Goal: Check status: Check status

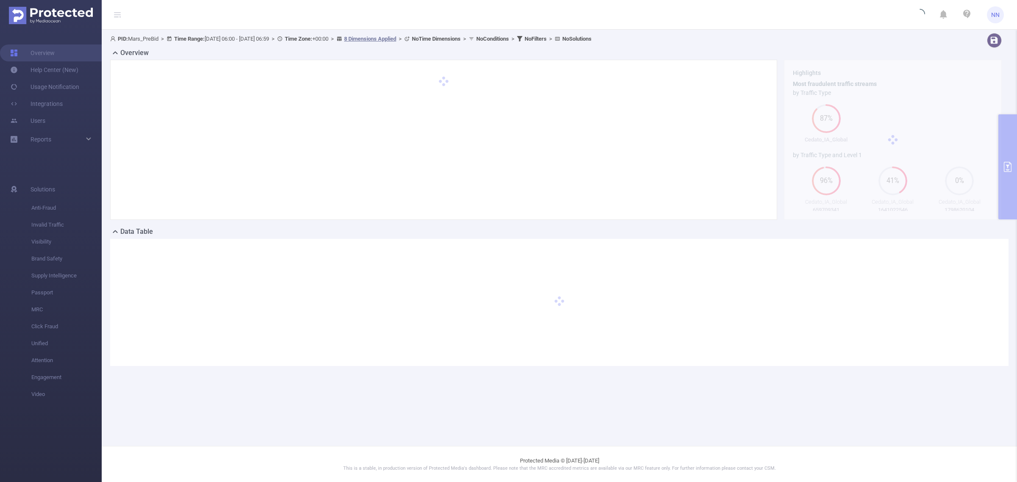
type input "[DATE] 06:00"
type input "[DATE] 06:59"
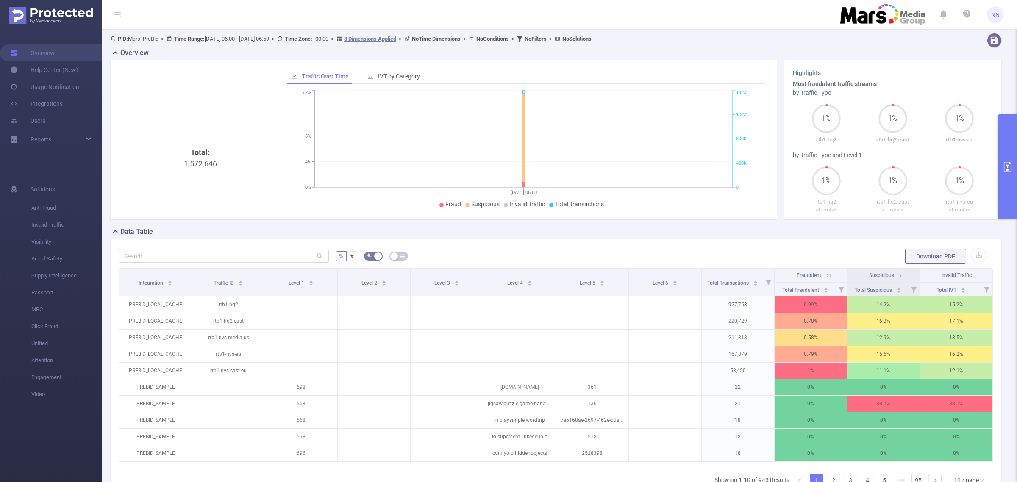
click at [1001, 159] on button "primary" at bounding box center [1008, 166] width 19 height 105
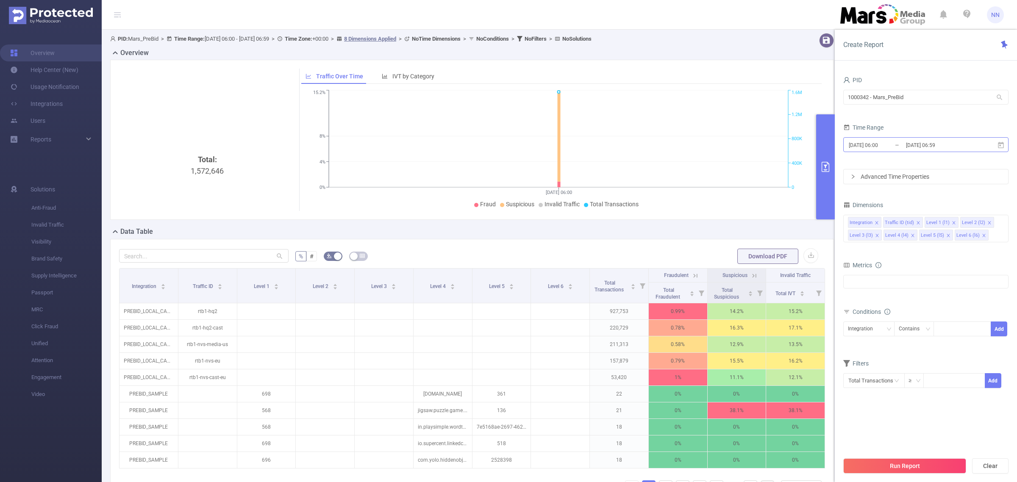
click at [973, 143] on input "[DATE] 06:59" at bounding box center [939, 144] width 69 height 11
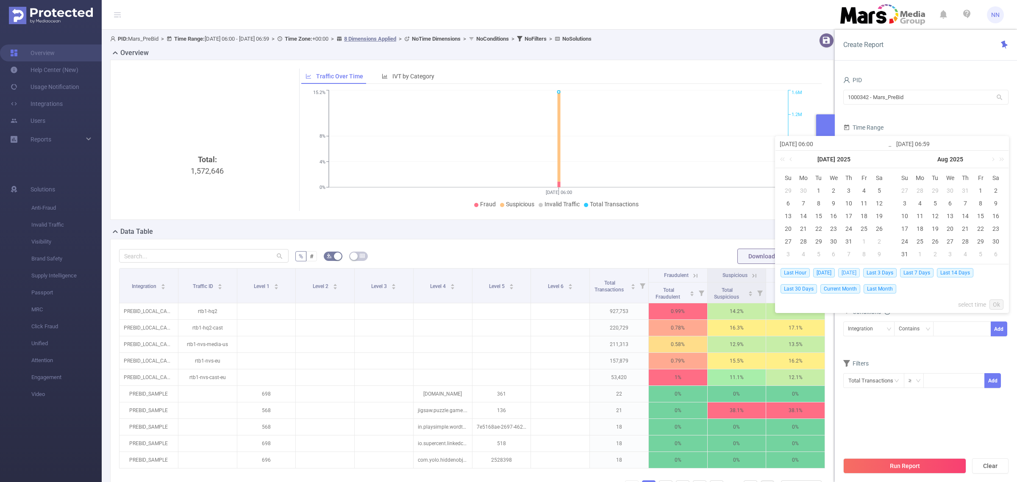
click at [860, 276] on span "[DATE]" at bounding box center [849, 272] width 22 height 9
type input "[DATE] 00:00"
type input "[DATE] 23:59"
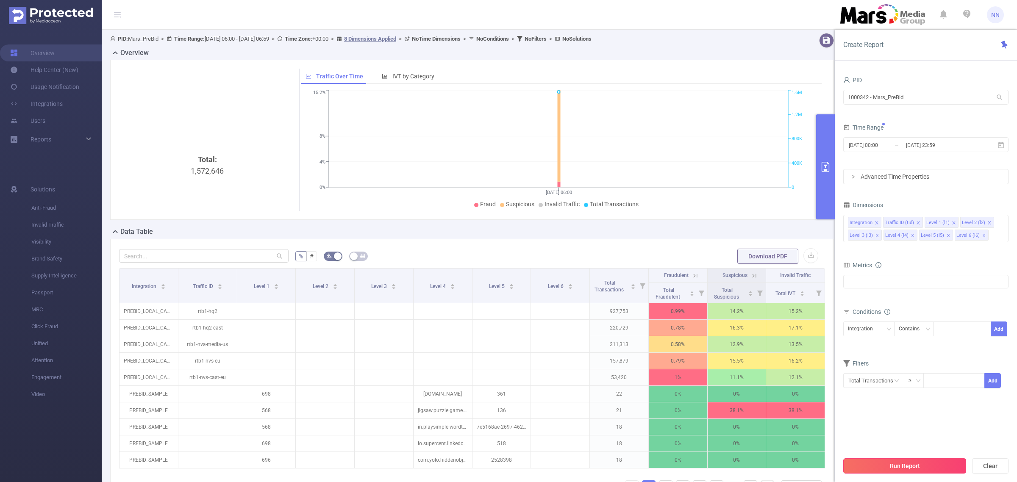
click at [929, 464] on button "Run Report" at bounding box center [904, 466] width 123 height 15
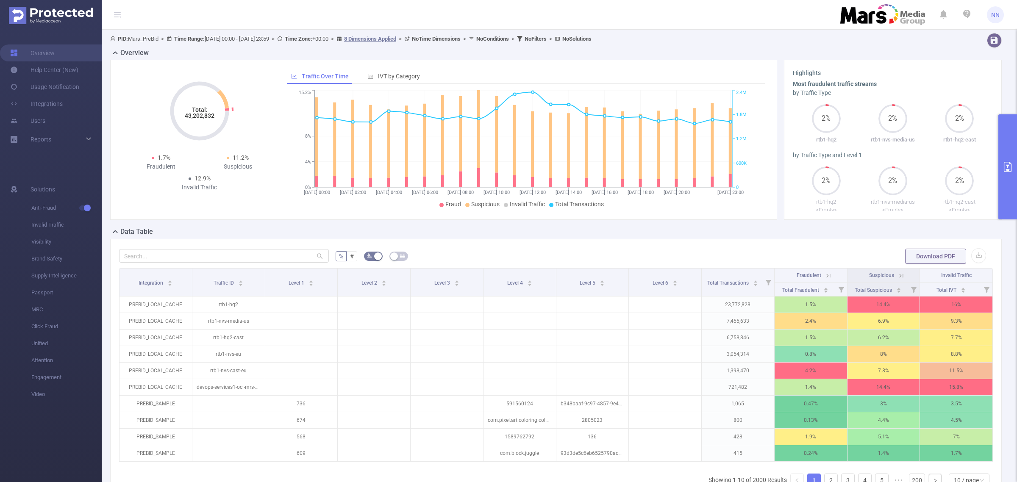
click at [193, 121] on icon "Total: 43,202,832" at bounding box center [199, 111] width 85 height 85
copy tspan "43,202,832"
click at [1006, 189] on button "primary" at bounding box center [1008, 166] width 19 height 105
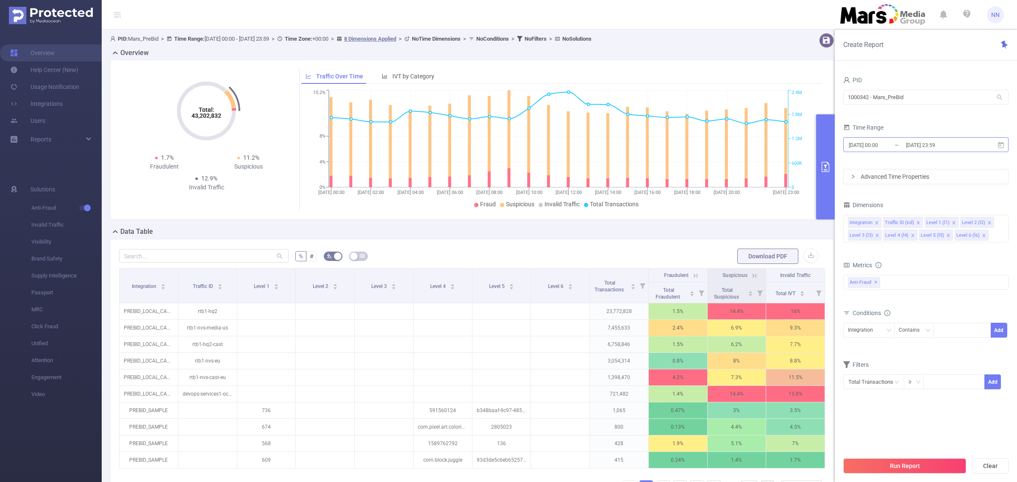
click at [955, 147] on input "[DATE] 23:59" at bounding box center [939, 144] width 69 height 11
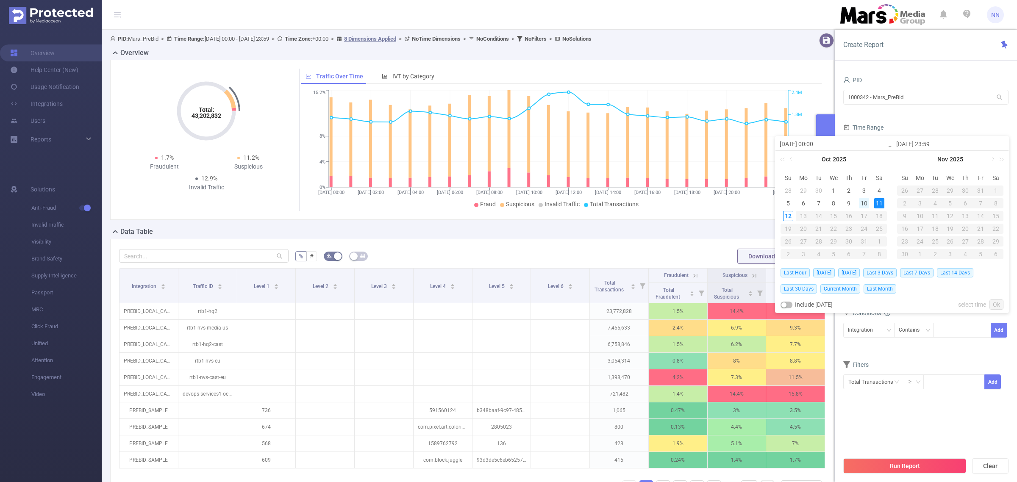
click at [865, 208] on div "10" at bounding box center [864, 203] width 10 height 10
type input "[DATE] 00:00"
type input "[DATE] 23:59"
type input "[DATE] 00:00"
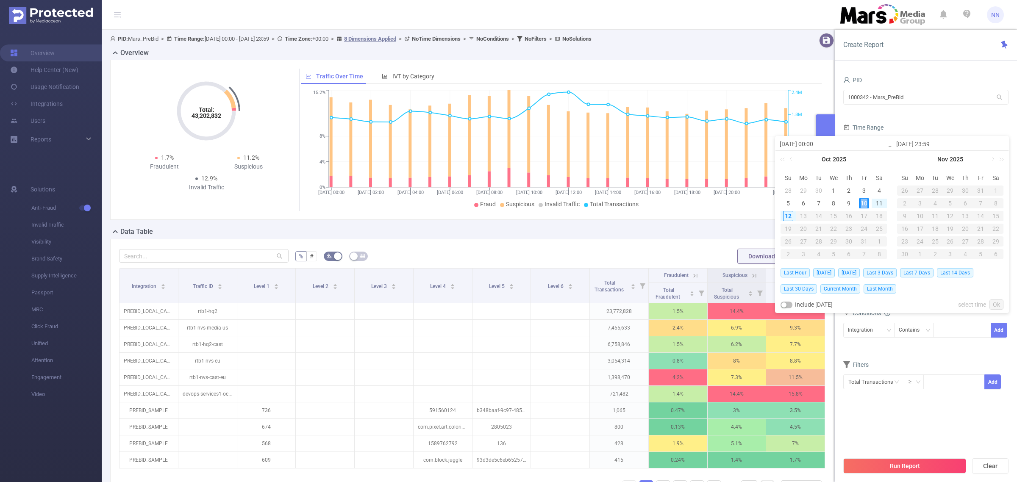
type input "[DATE] 23:59"
click at [998, 308] on link "Ok" at bounding box center [997, 305] width 14 height 10
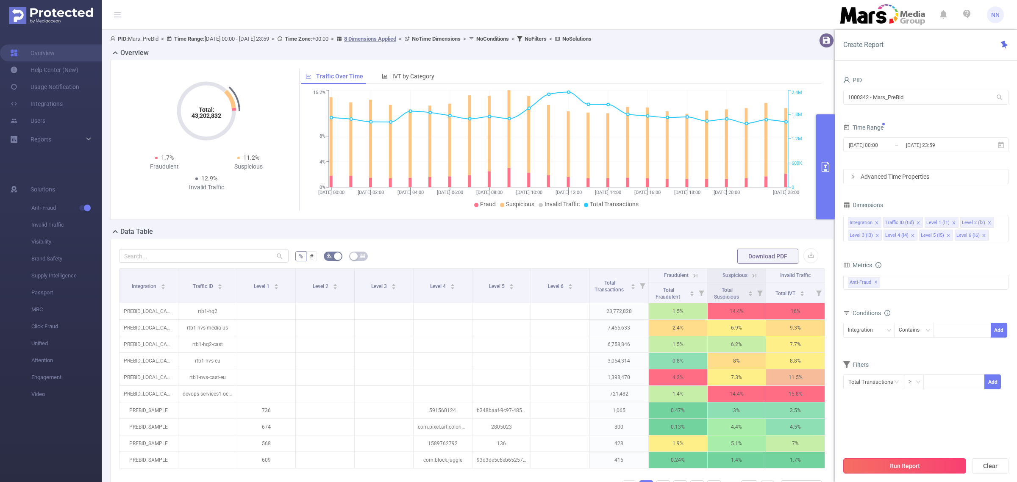
click at [916, 470] on button "Run Report" at bounding box center [904, 466] width 123 height 15
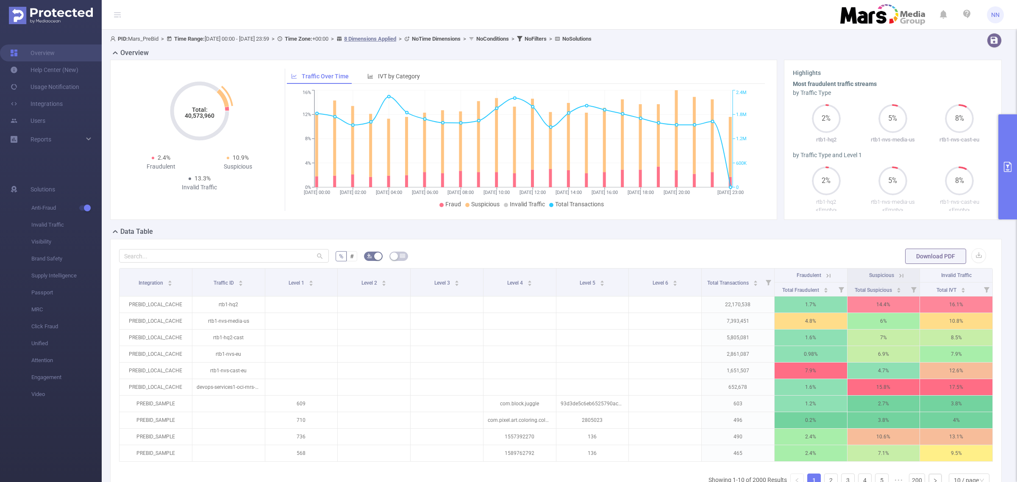
click at [196, 120] on icon "Total: 40,573,960" at bounding box center [199, 111] width 85 height 85
copy tspan "40,573,960"
click at [1009, 148] on button "primary" at bounding box center [1008, 166] width 19 height 105
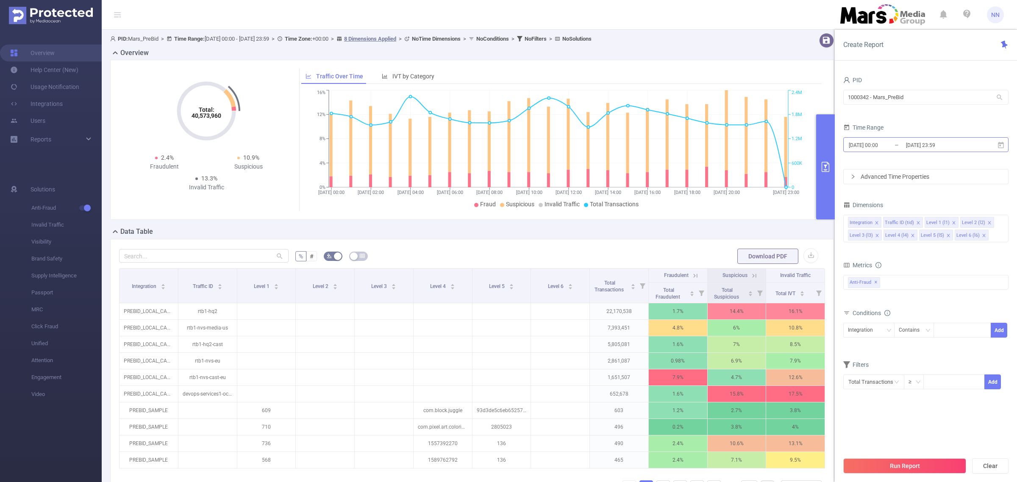
click at [955, 140] on input "[DATE] 23:59" at bounding box center [939, 144] width 69 height 11
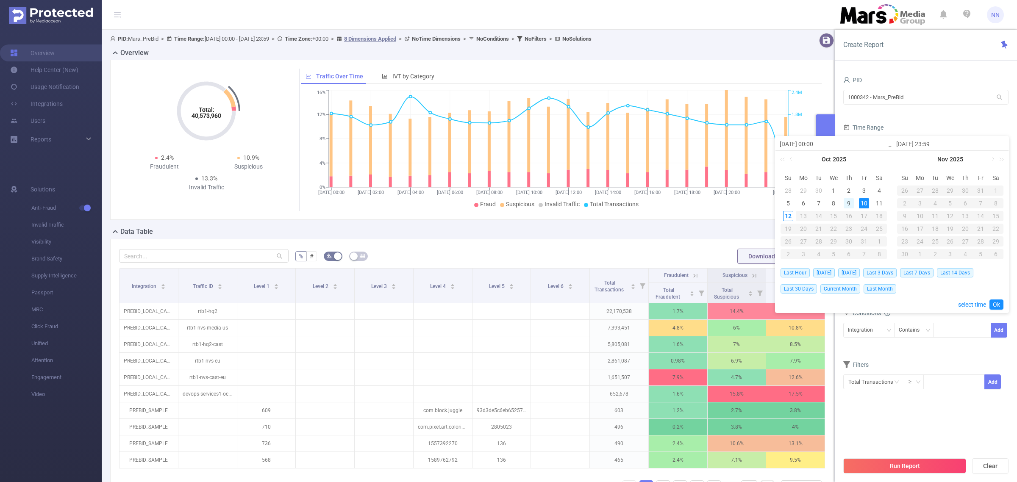
click at [845, 202] on div "9" at bounding box center [849, 203] width 10 height 10
type input "[DATE] 00:00"
type input "[DATE] 23:59"
type input "[DATE] 00:00"
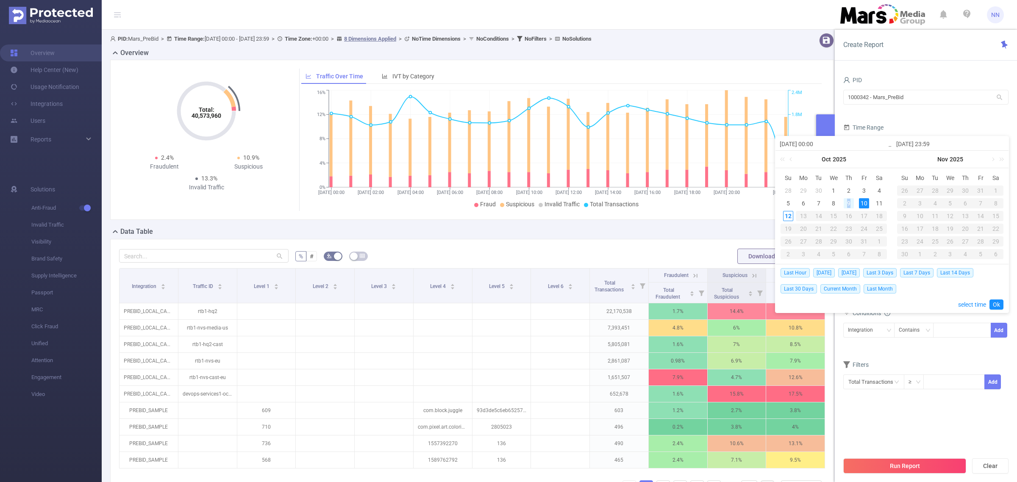
type input "[DATE] 23:59"
click at [996, 303] on link "Ok" at bounding box center [997, 305] width 14 height 10
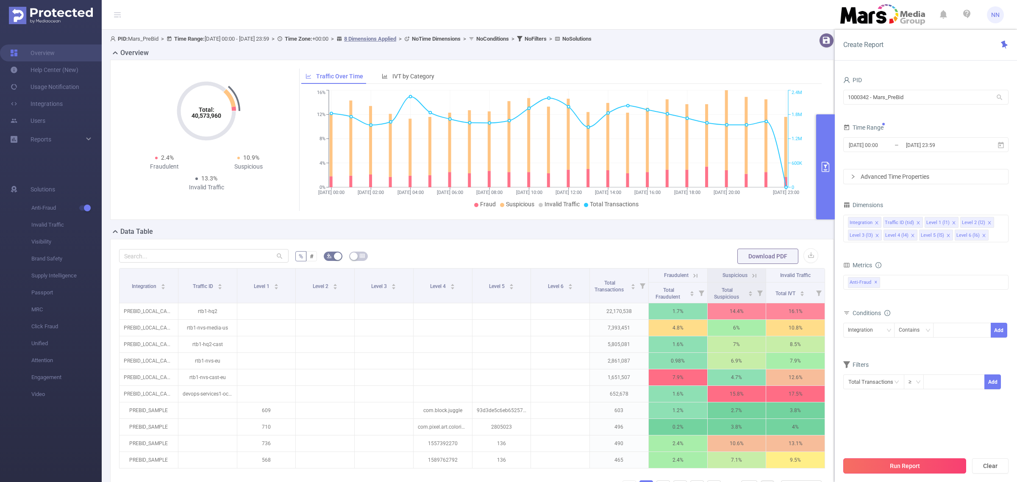
click at [927, 469] on button "Run Report" at bounding box center [904, 466] width 123 height 15
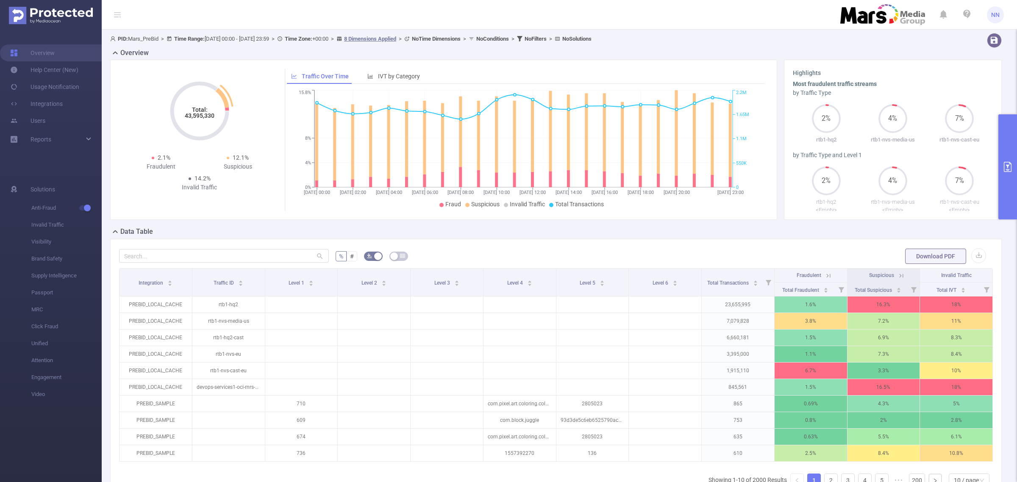
drag, startPoint x: 212, startPoint y: 120, endPoint x: 211, endPoint y: 115, distance: 4.8
click at [211, 115] on tspan "43,595,330" at bounding box center [200, 115] width 30 height 7
copy tspan "43,595,330"
click at [1012, 147] on button "primary" at bounding box center [1008, 166] width 19 height 105
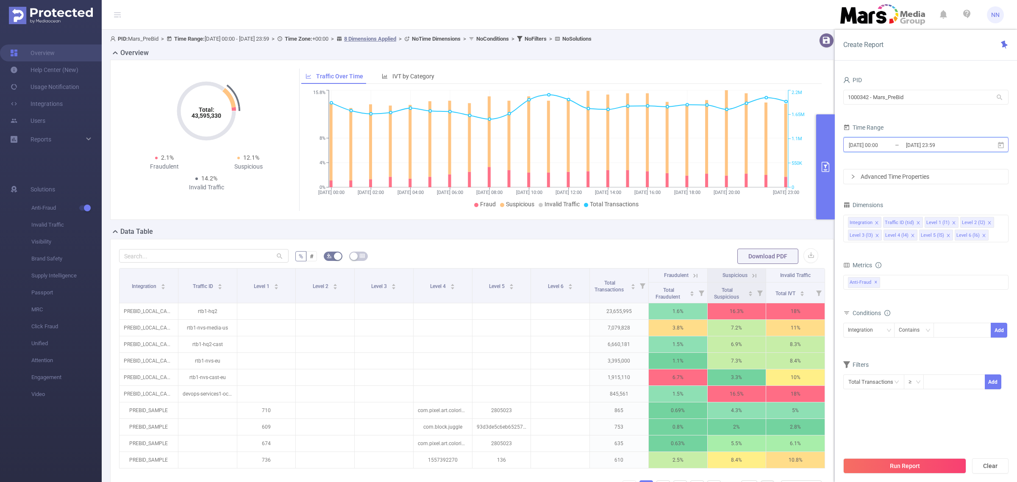
click at [977, 139] on span "[DATE] 00:00 _ [DATE] 23:59" at bounding box center [925, 144] width 165 height 15
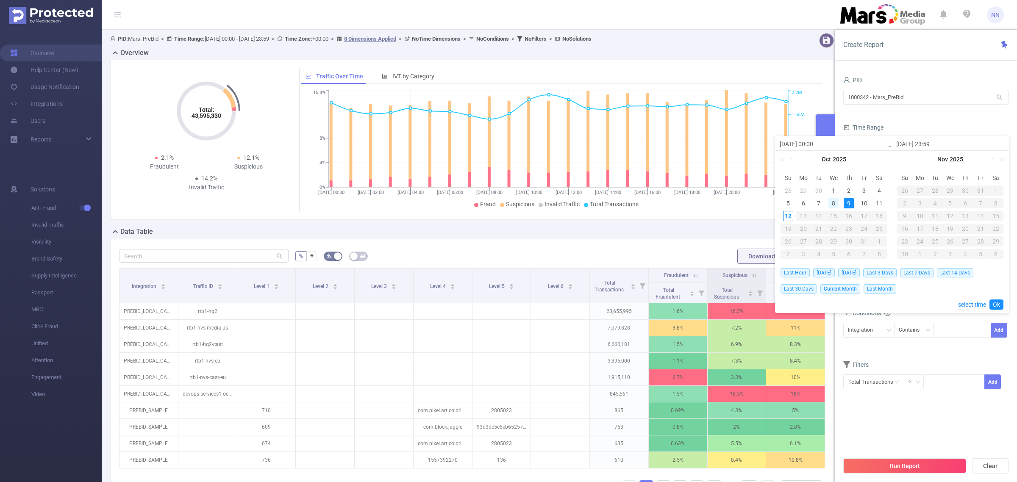
click at [830, 206] on div "8" at bounding box center [834, 203] width 10 height 10
type input "[DATE] 00:00"
type input "[DATE] 23:59"
type input "[DATE] 00:00"
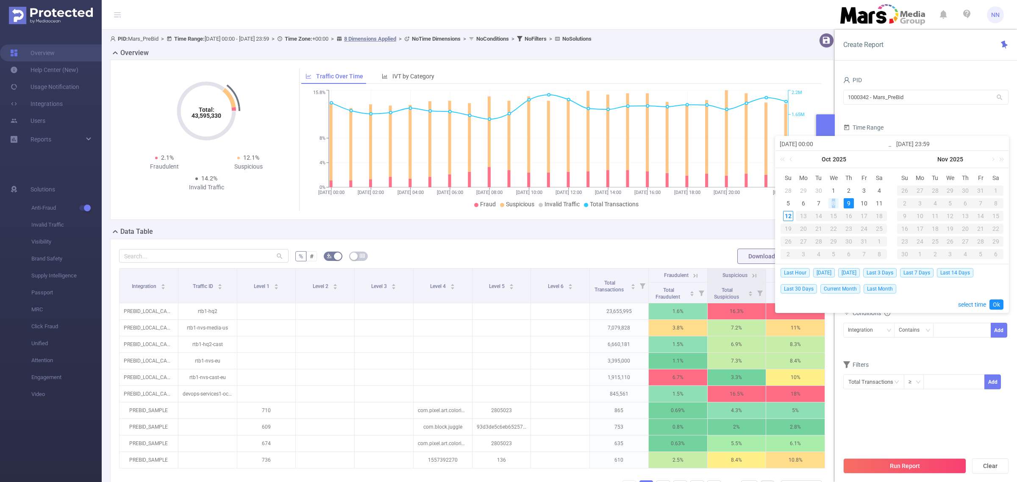
type input "[DATE] 23:59"
click at [994, 310] on div "Last Hour [DATE] [DATE] Last 3 Days Last 7 Days Last 14 Days Last 30 Days Curre…" at bounding box center [892, 288] width 223 height 48
click at [992, 307] on link "Ok" at bounding box center [997, 305] width 14 height 10
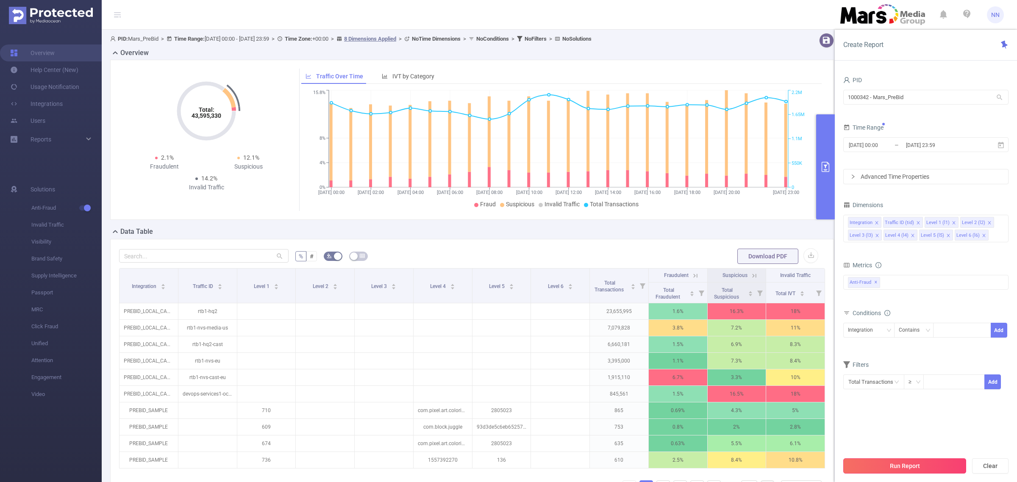
drag, startPoint x: 922, startPoint y: 458, endPoint x: 918, endPoint y: 461, distance: 4.6
click at [922, 459] on div "Run Report Clear" at bounding box center [926, 466] width 182 height 32
click at [918, 461] on button "Run Report" at bounding box center [904, 466] width 123 height 15
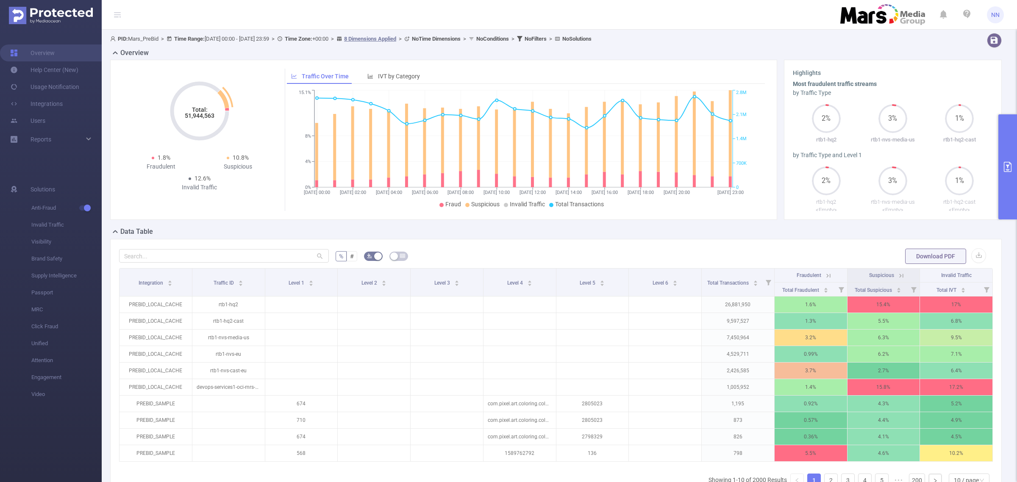
click at [201, 115] on tspan "51,944,563" at bounding box center [200, 115] width 30 height 7
copy tspan "51,944,563"
